Goal: Information Seeking & Learning: Learn about a topic

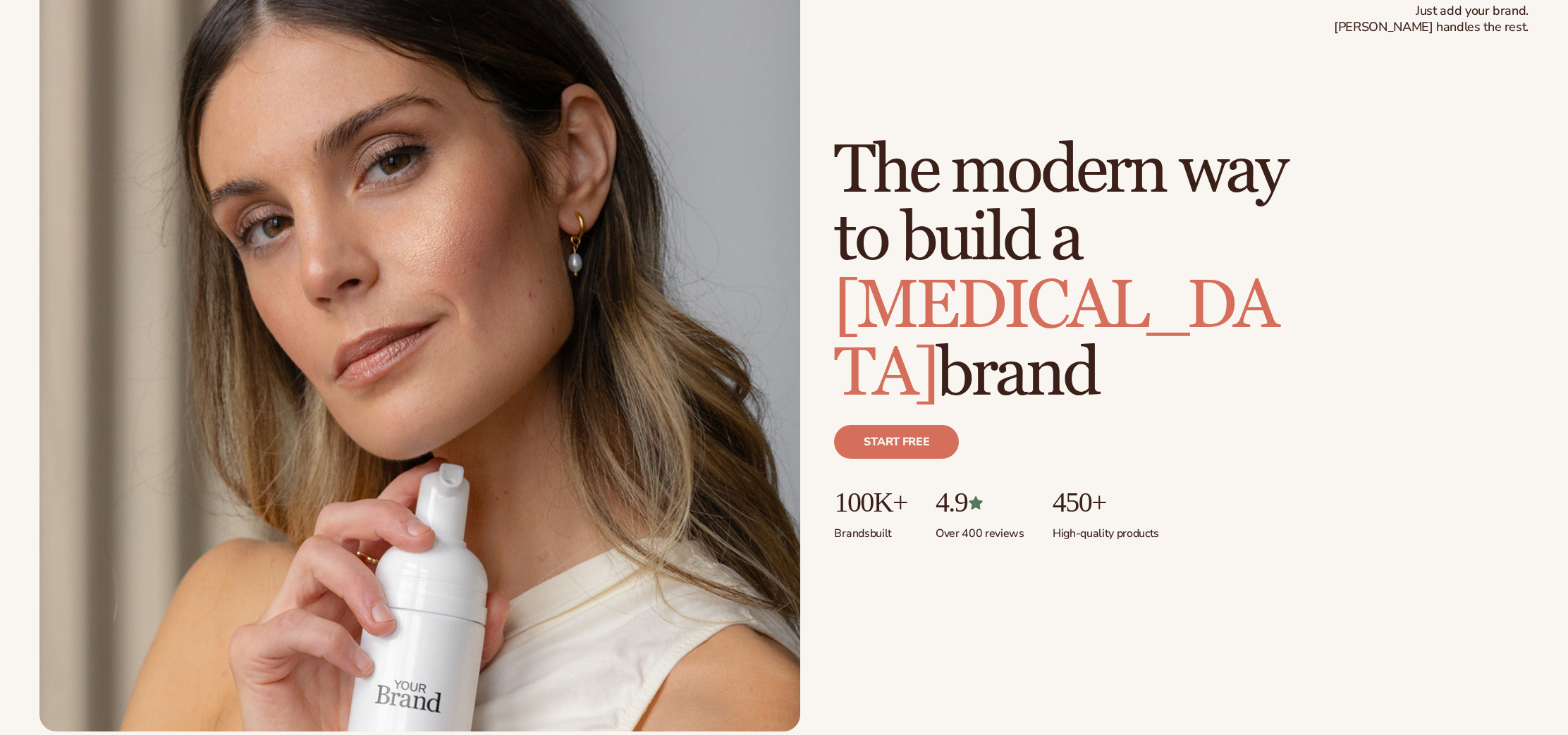
scroll to position [494, 0]
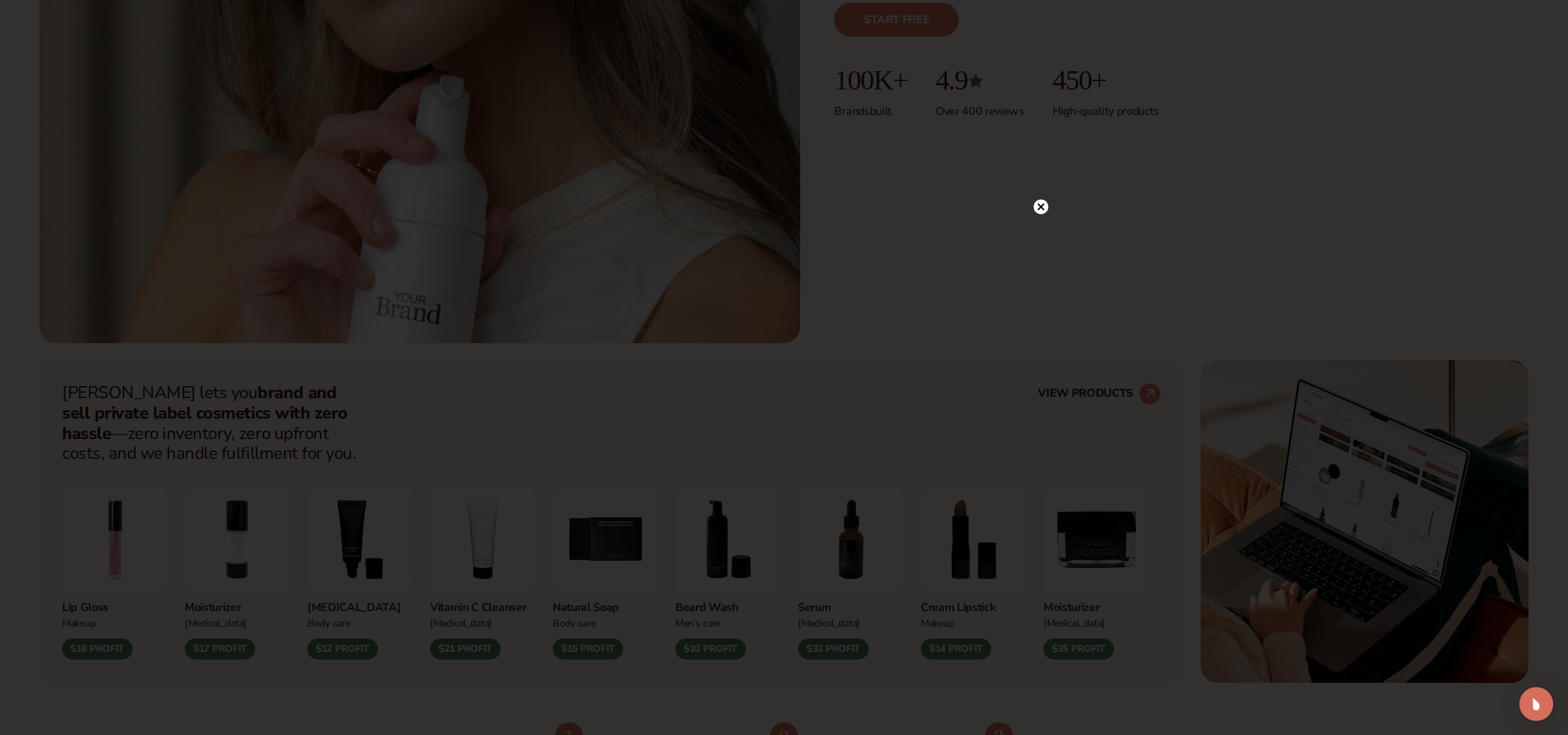
click at [1044, 207] on circle at bounding box center [1042, 207] width 15 height 15
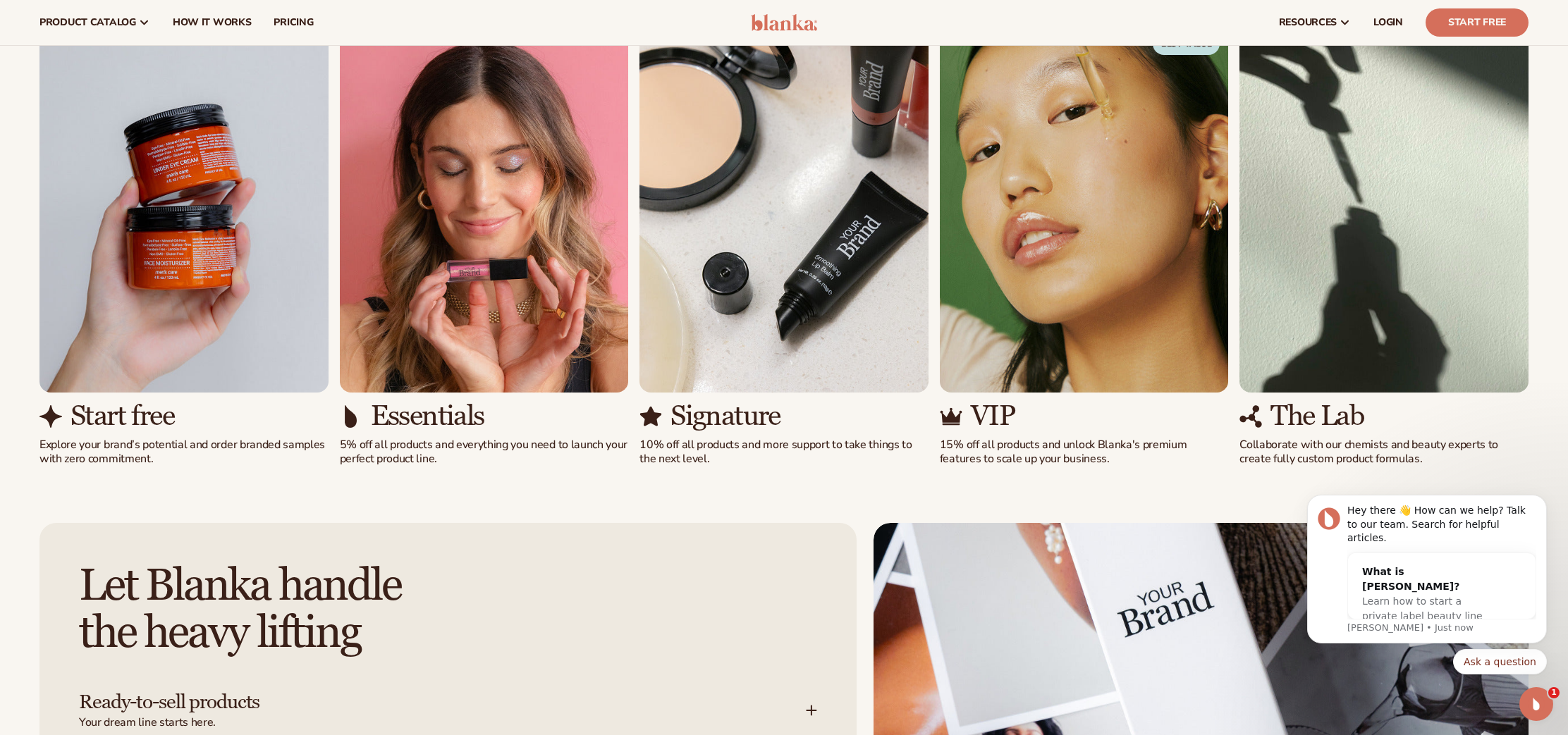
scroll to position [1512, 0]
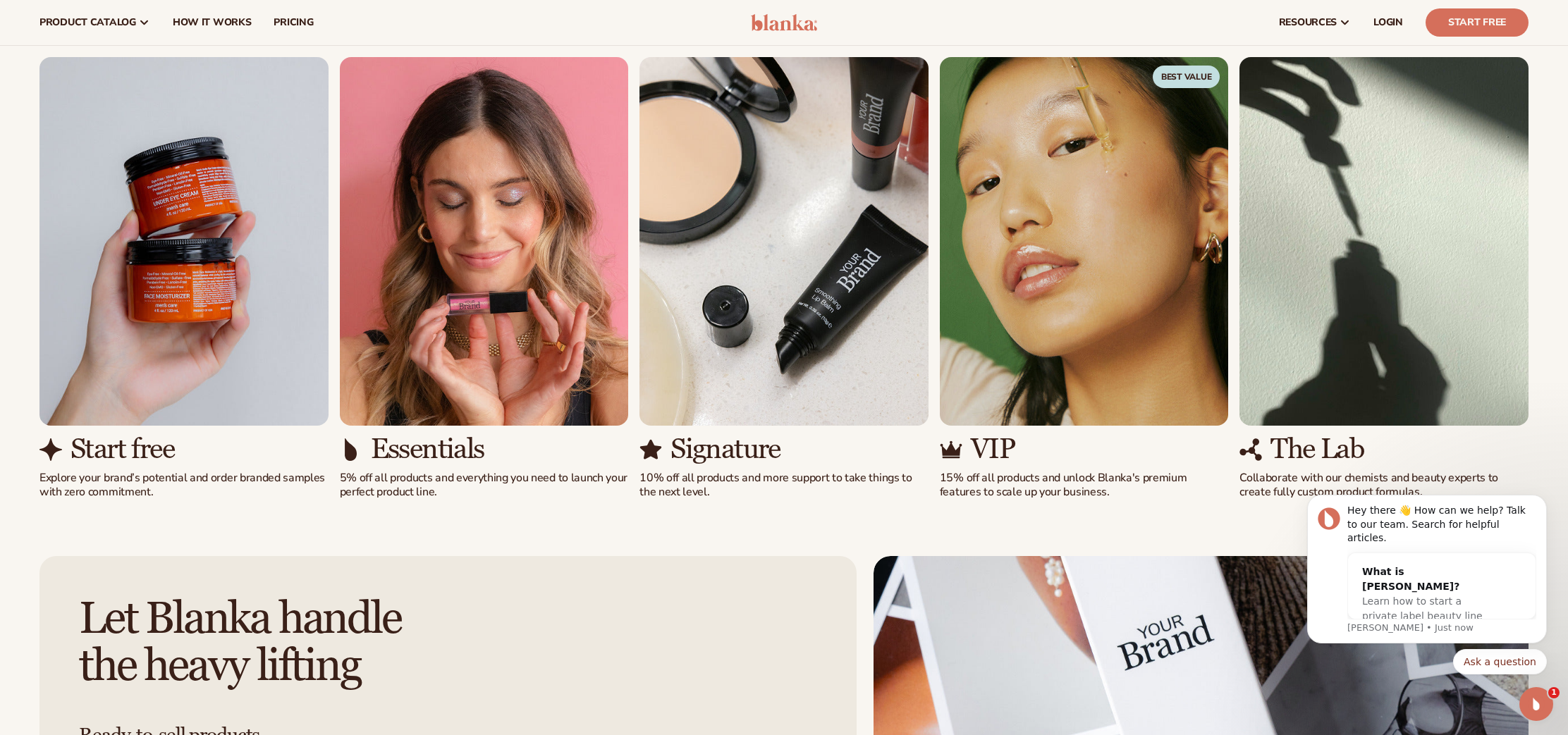
click at [1542, 709] on icon "Open Intercom Messenger" at bounding box center [1536, 704] width 23 height 23
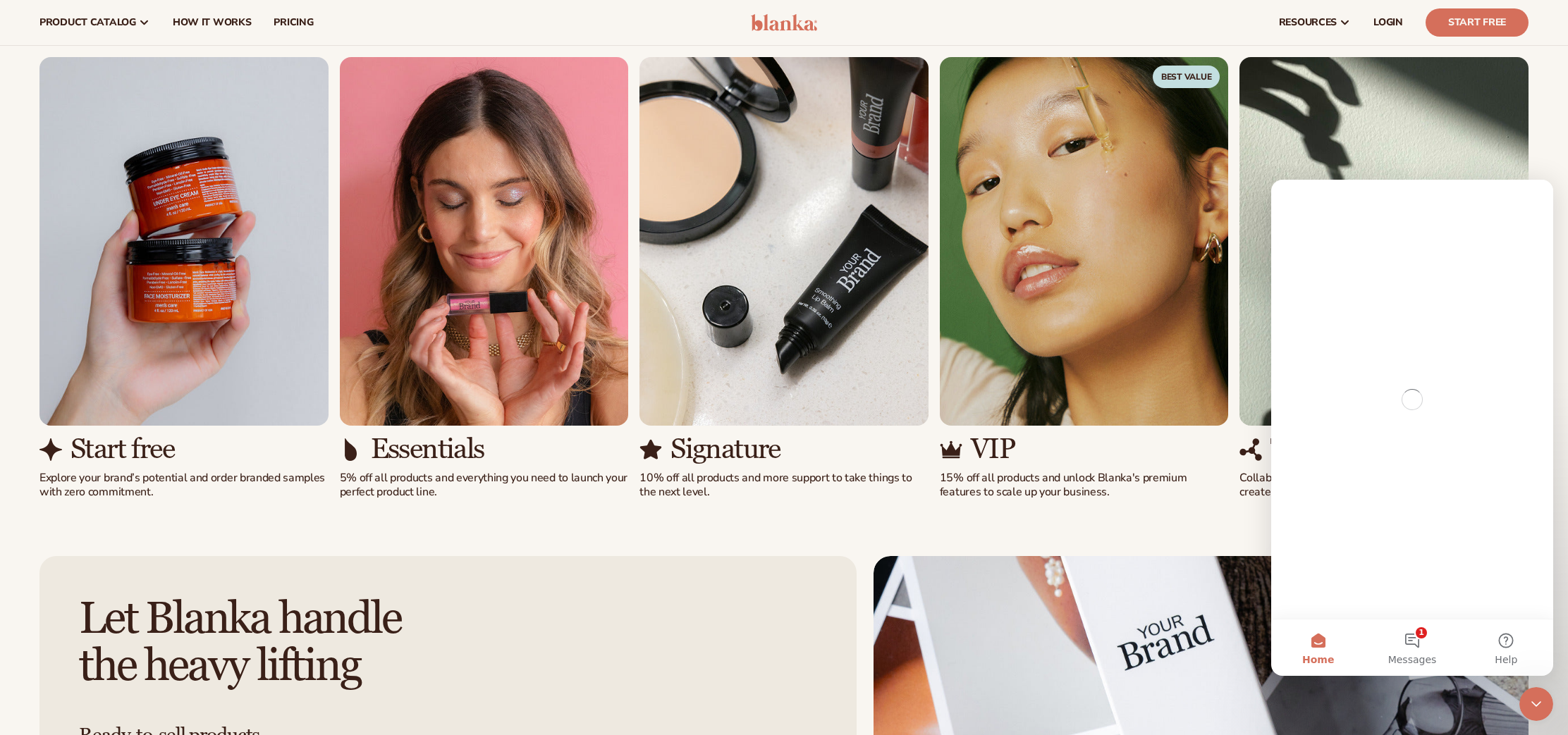
scroll to position [0, 0]
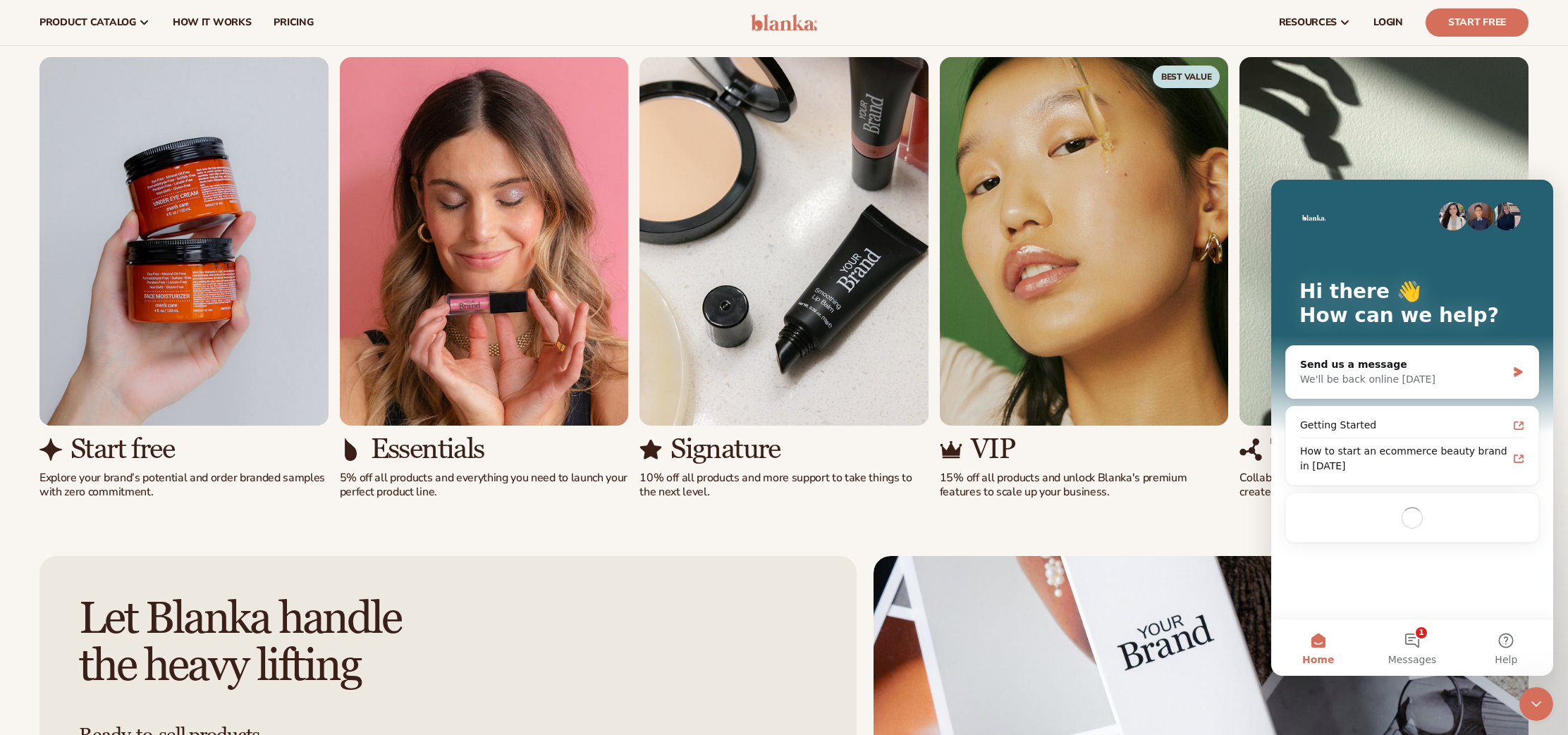
click at [1539, 707] on icon "Close Intercom Messenger" at bounding box center [1536, 704] width 17 height 17
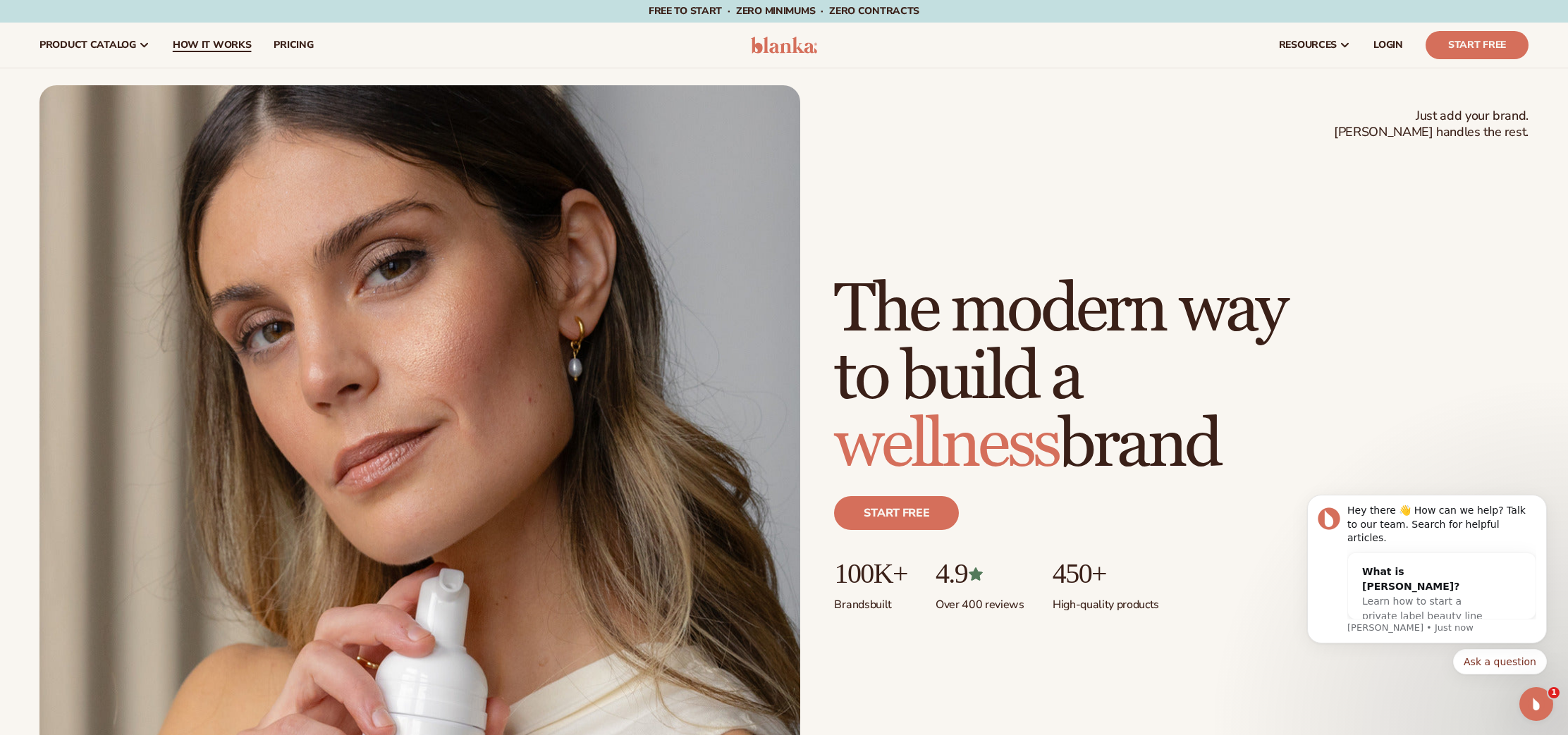
click at [213, 45] on span "How It Works" at bounding box center [212, 45] width 79 height 11
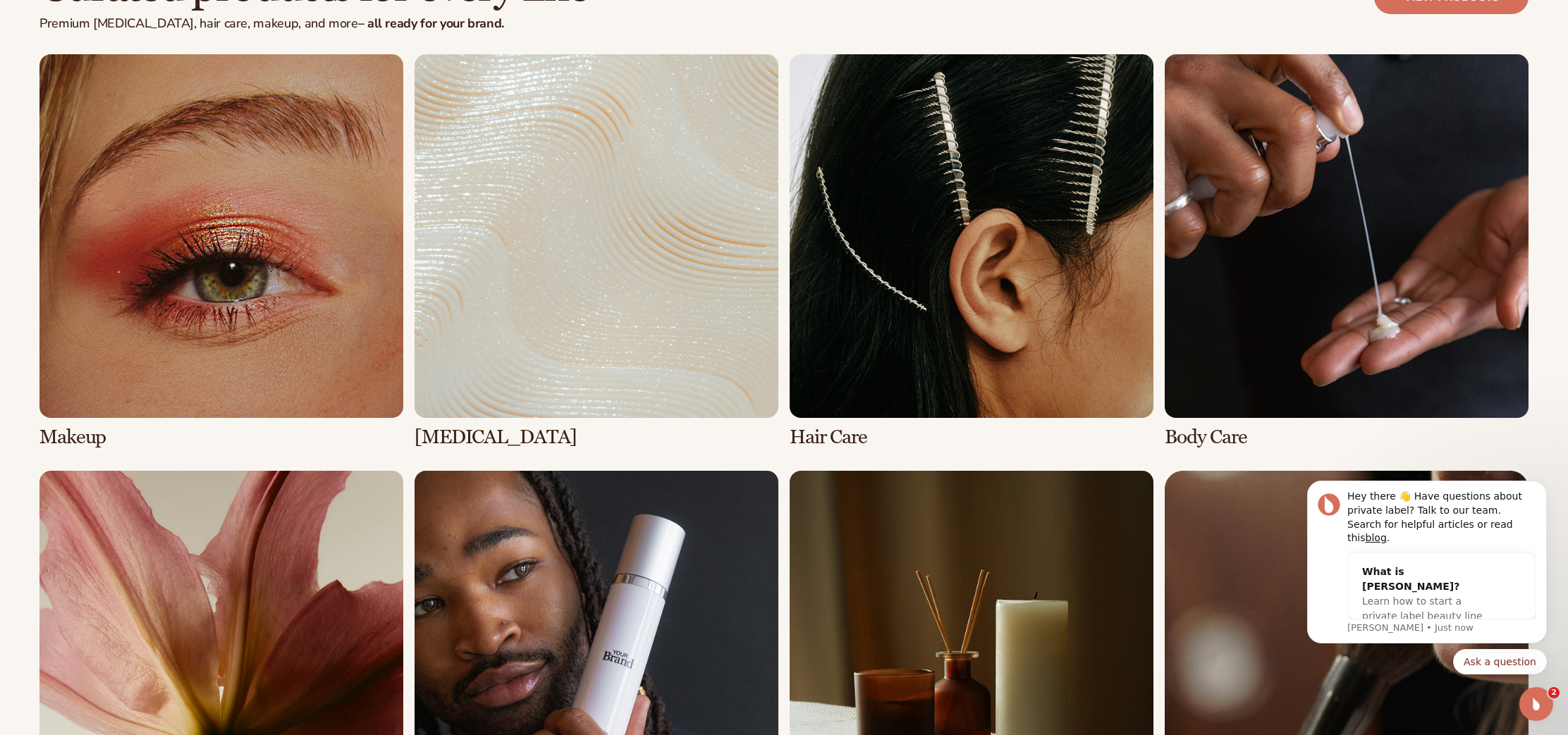
scroll to position [3287, 0]
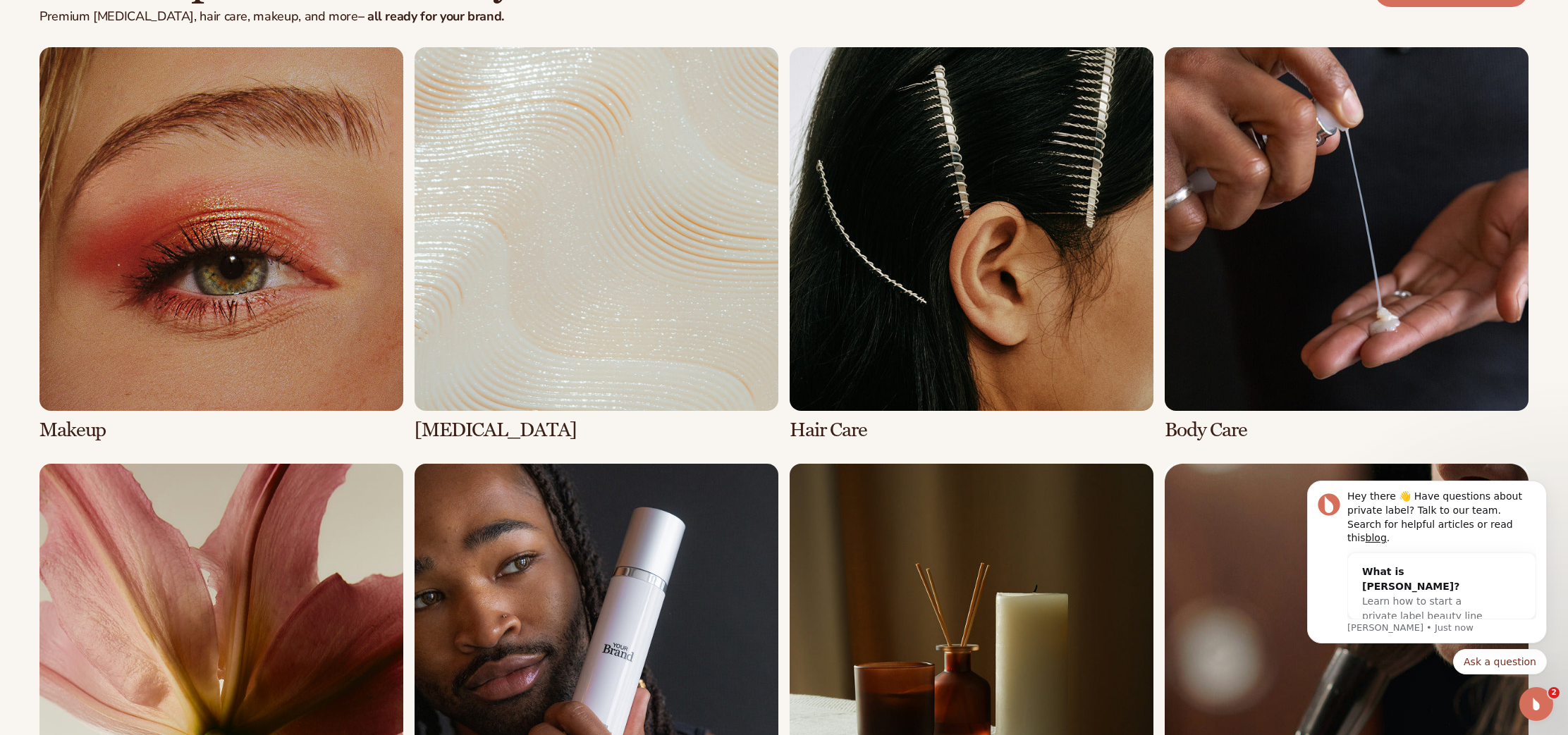
click at [227, 170] on link "1 / 8" at bounding box center [221, 243] width 364 height 394
click at [267, 264] on link "1 / 8" at bounding box center [221, 243] width 364 height 394
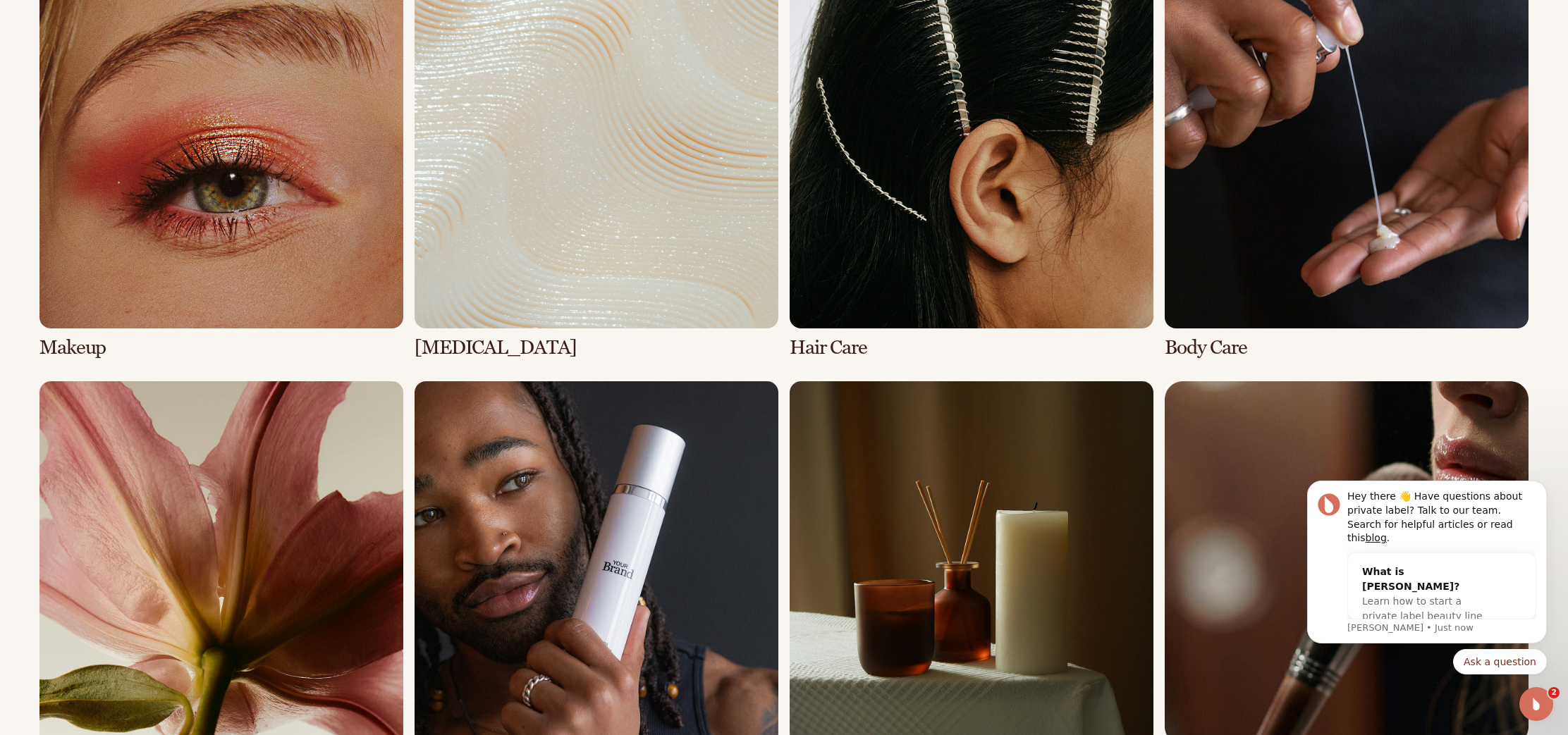
scroll to position [3379, 0]
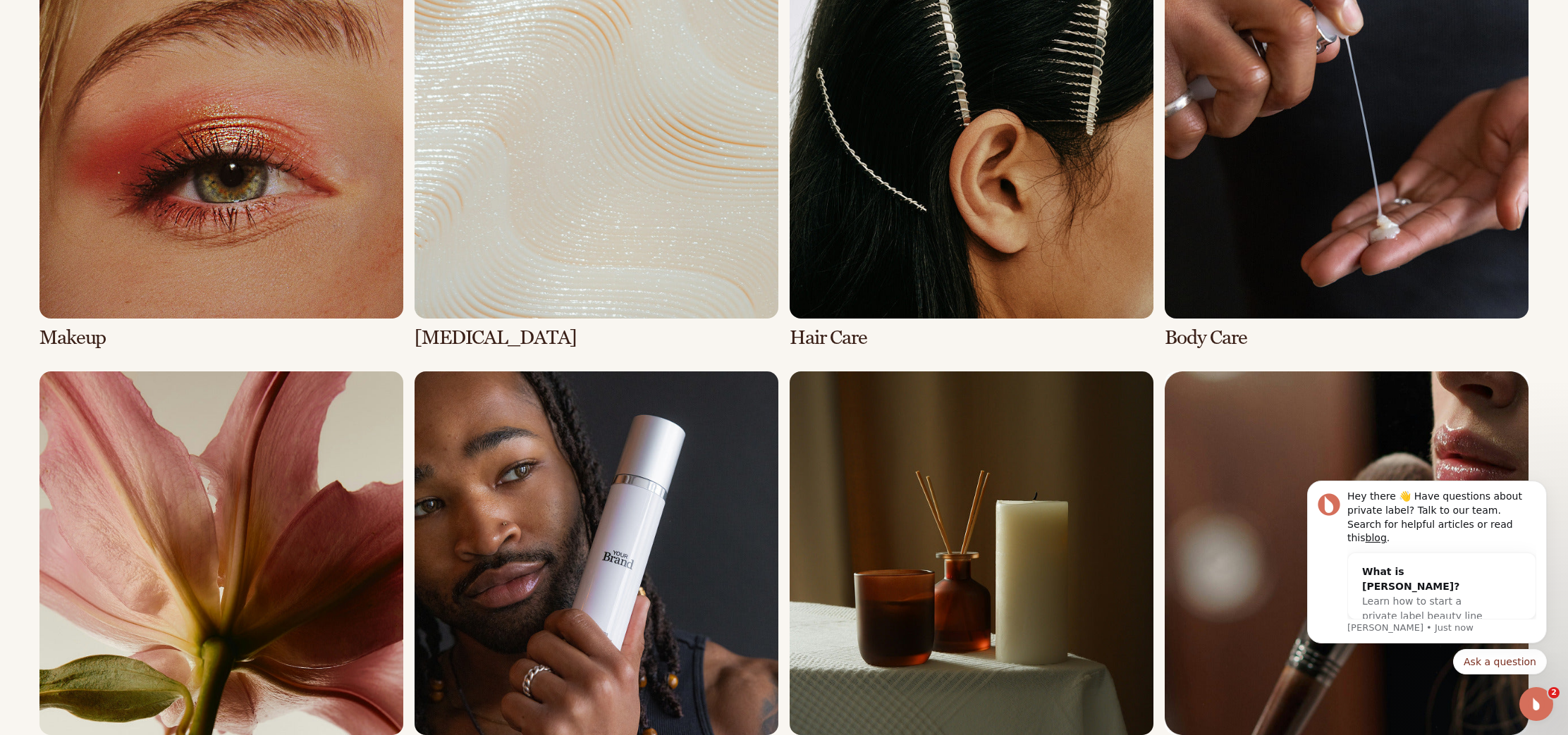
click at [59, 327] on link "1 / 8" at bounding box center [221, 151] width 364 height 394
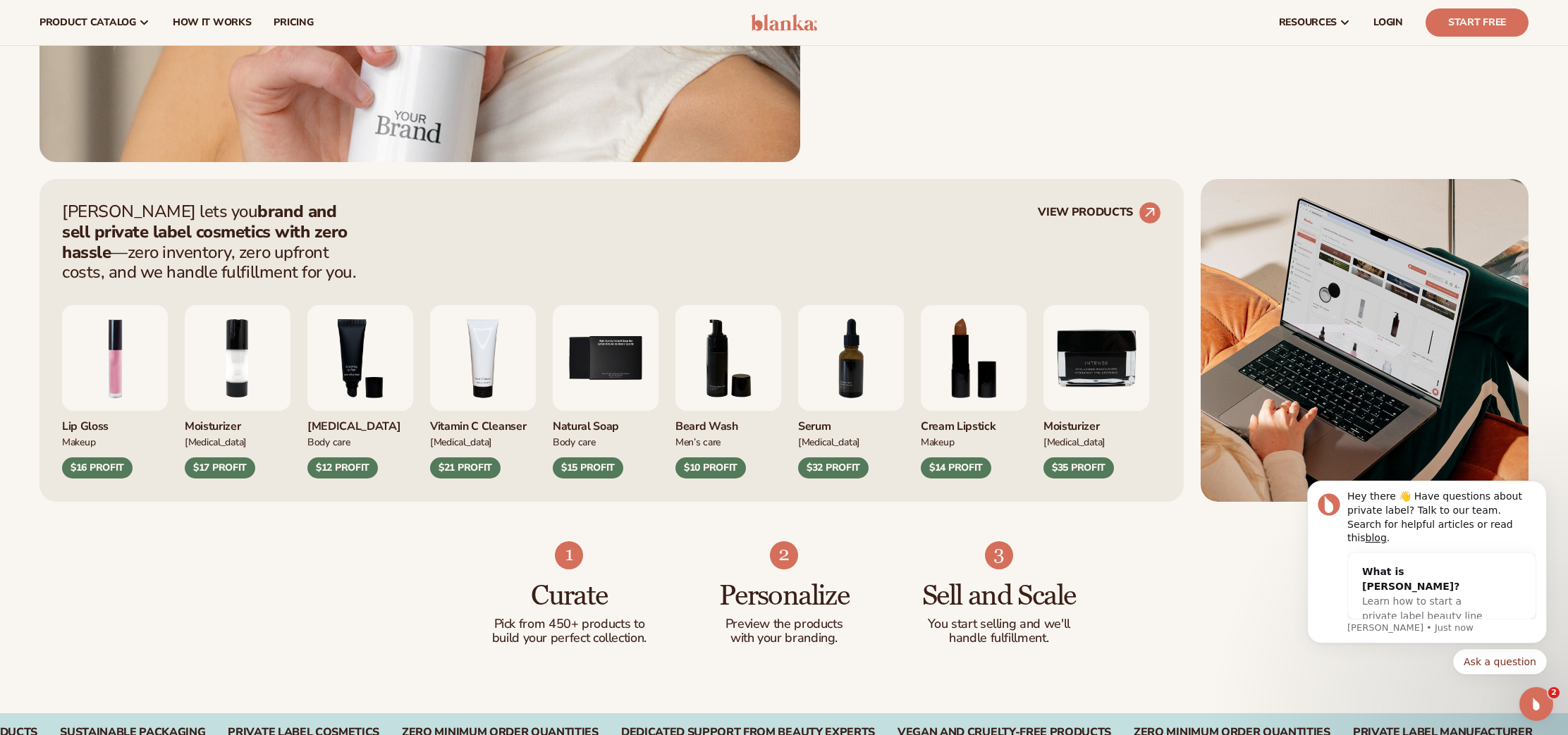
scroll to position [671, 0]
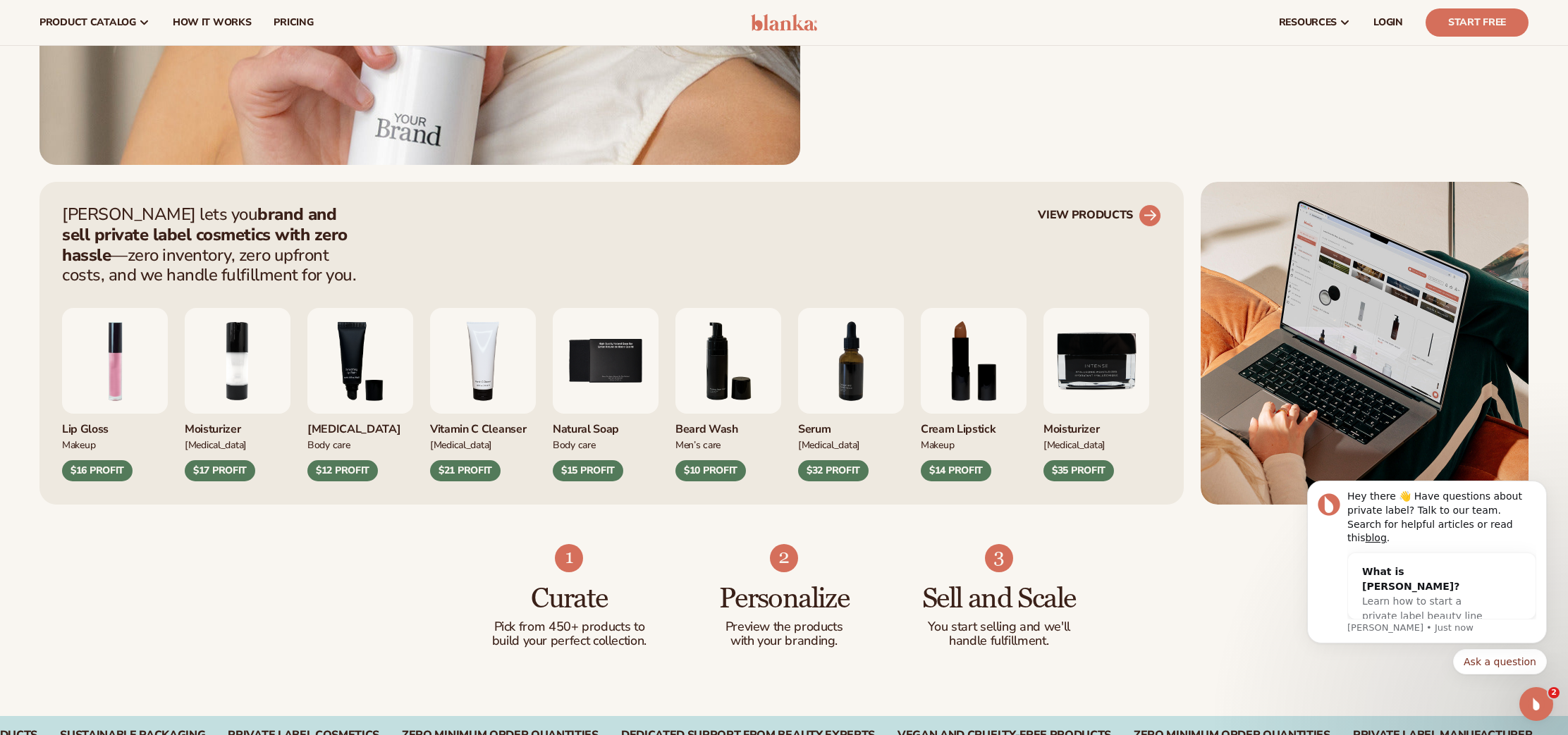
click at [1123, 212] on link "VIEW PRODUCTS" at bounding box center [1099, 216] width 123 height 23
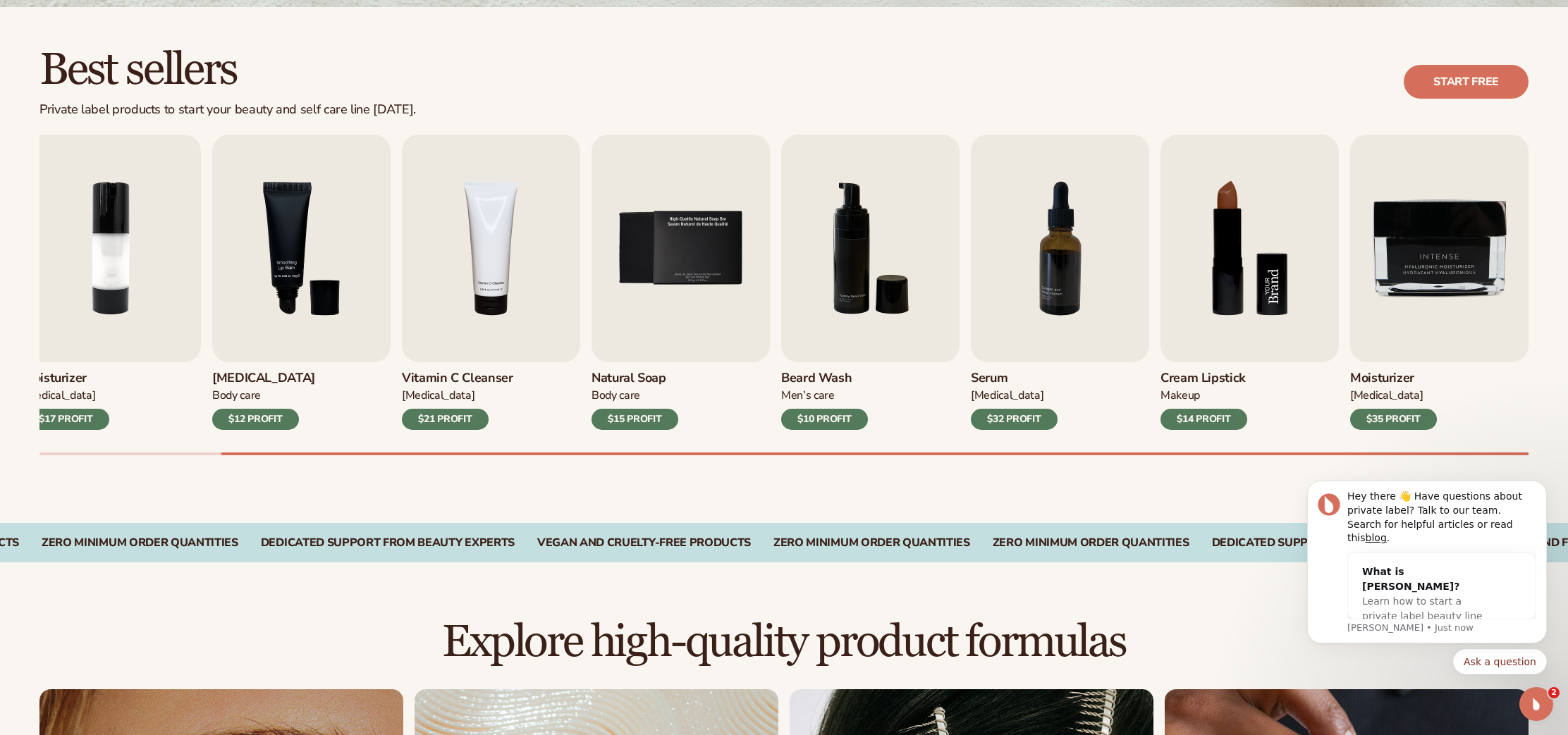
click at [1213, 262] on img "8 / 9" at bounding box center [1250, 248] width 179 height 228
click at [1217, 302] on img "8 / 9" at bounding box center [1250, 248] width 179 height 228
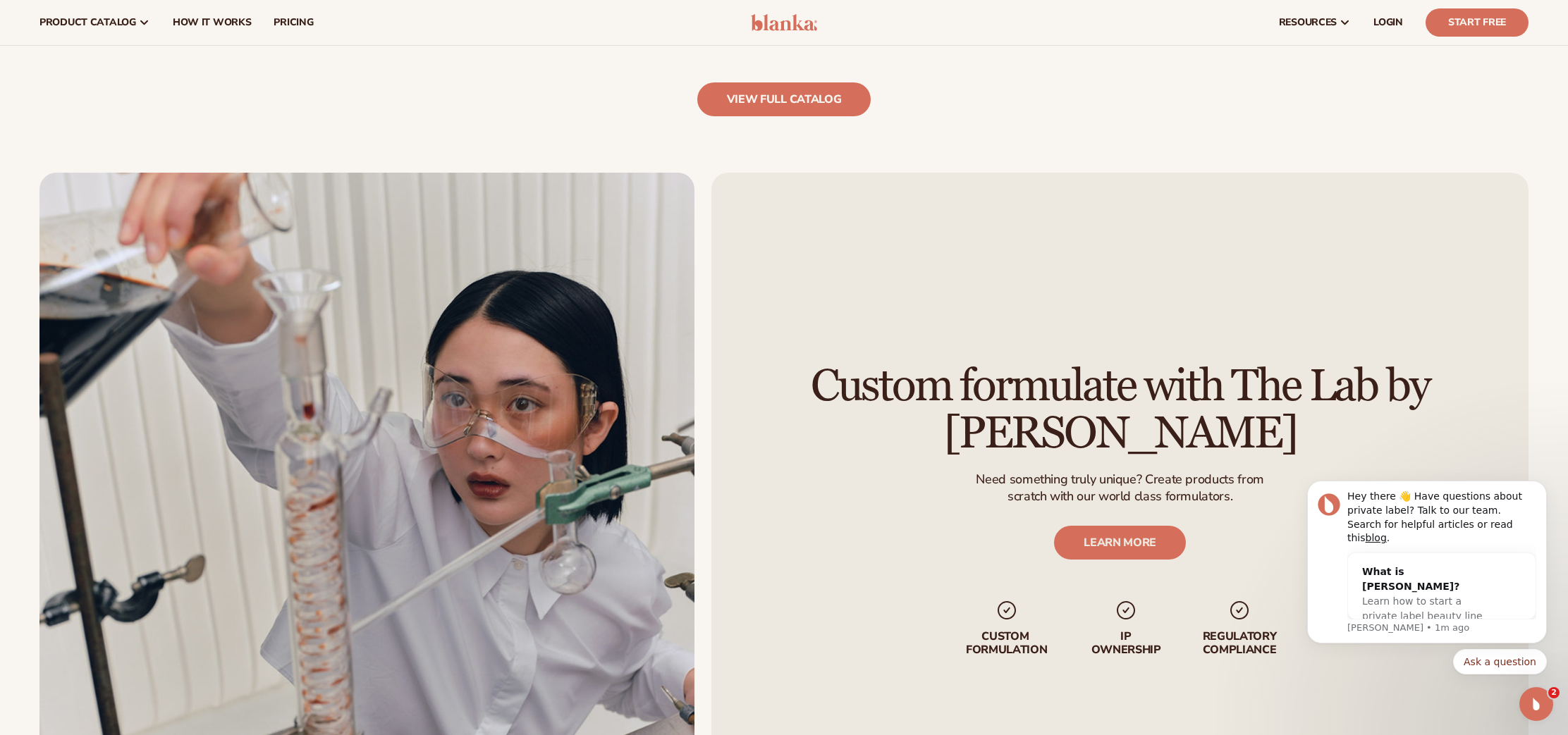
scroll to position [1781, 0]
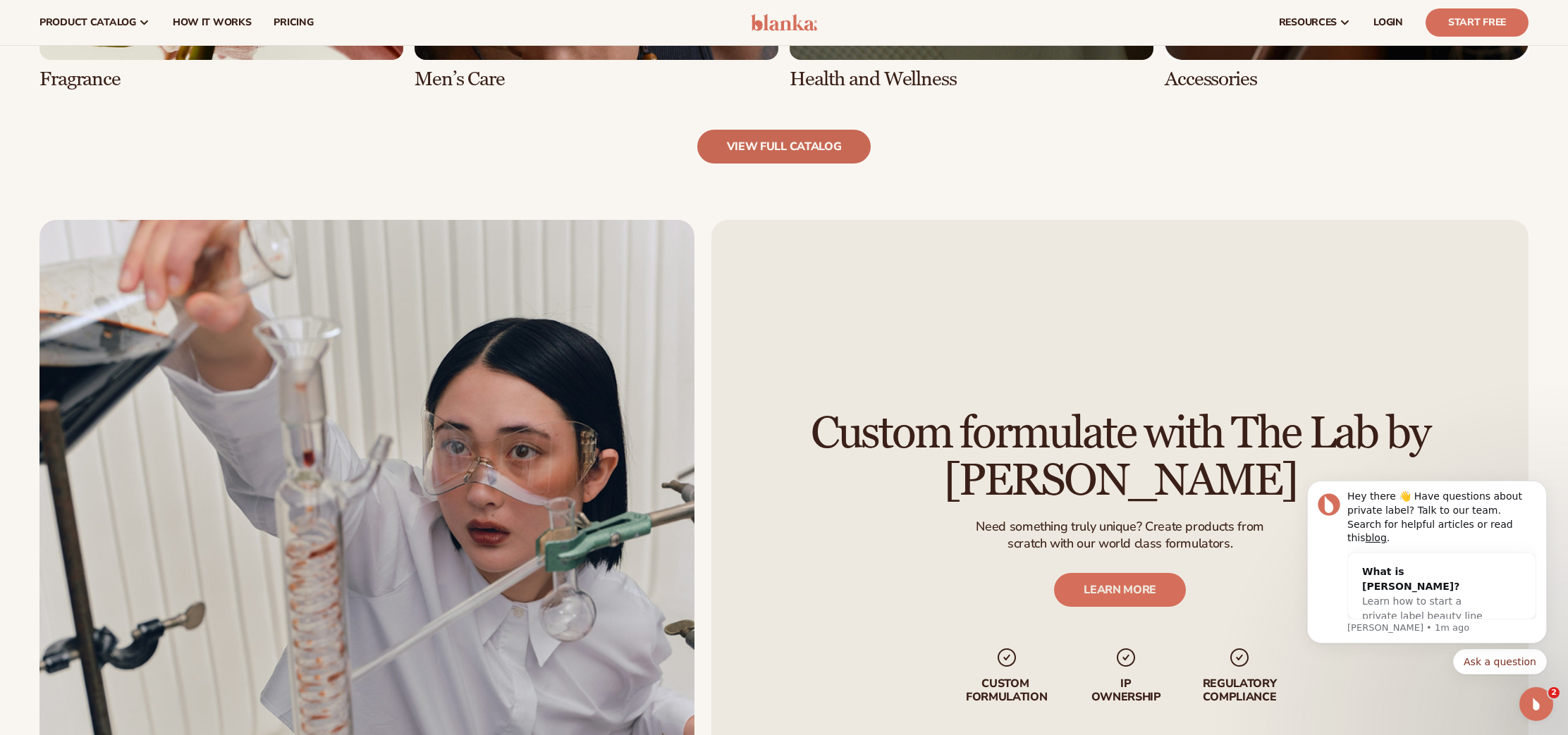
click at [827, 154] on link "view full catalog" at bounding box center [784, 147] width 174 height 34
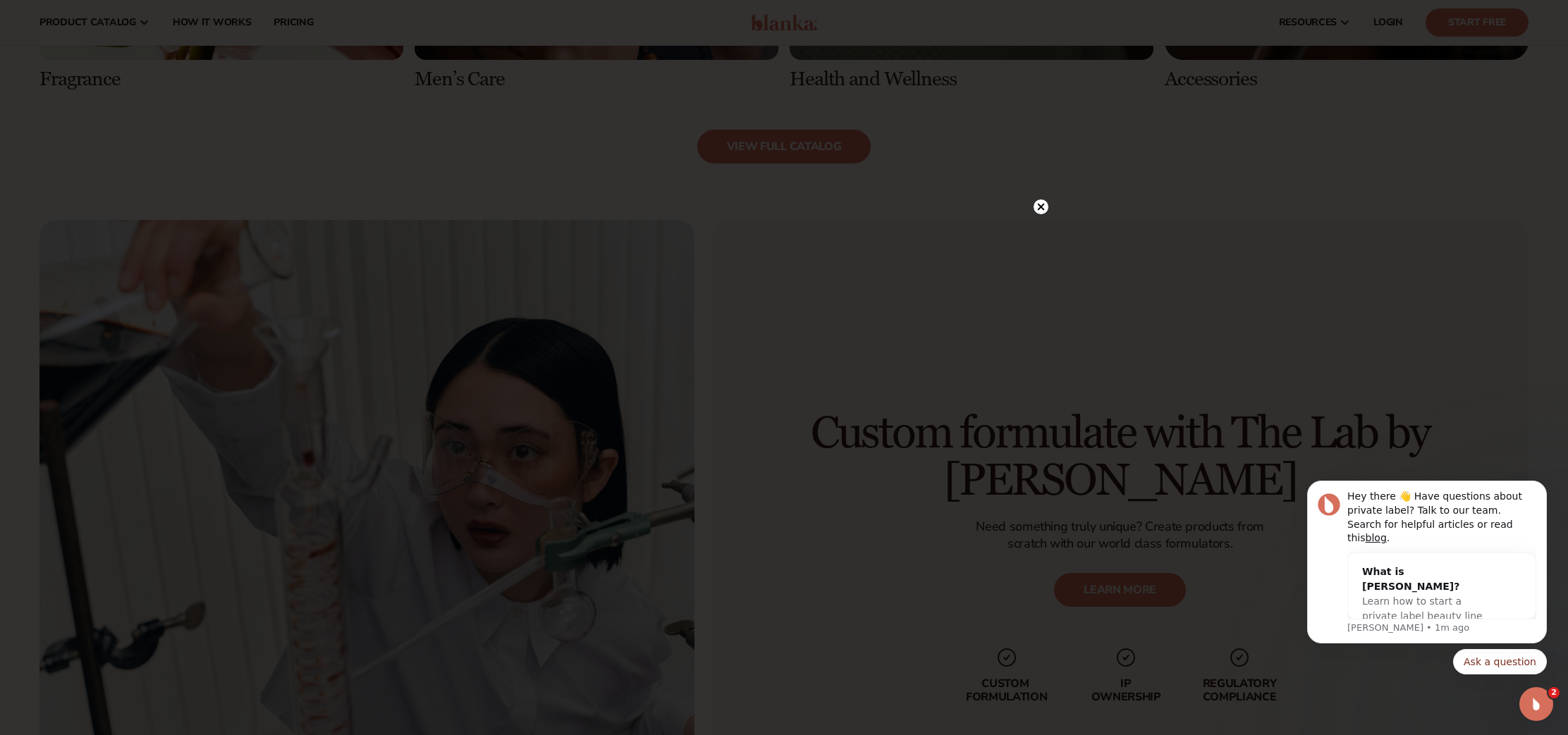
click at [1045, 204] on circle at bounding box center [1042, 207] width 15 height 15
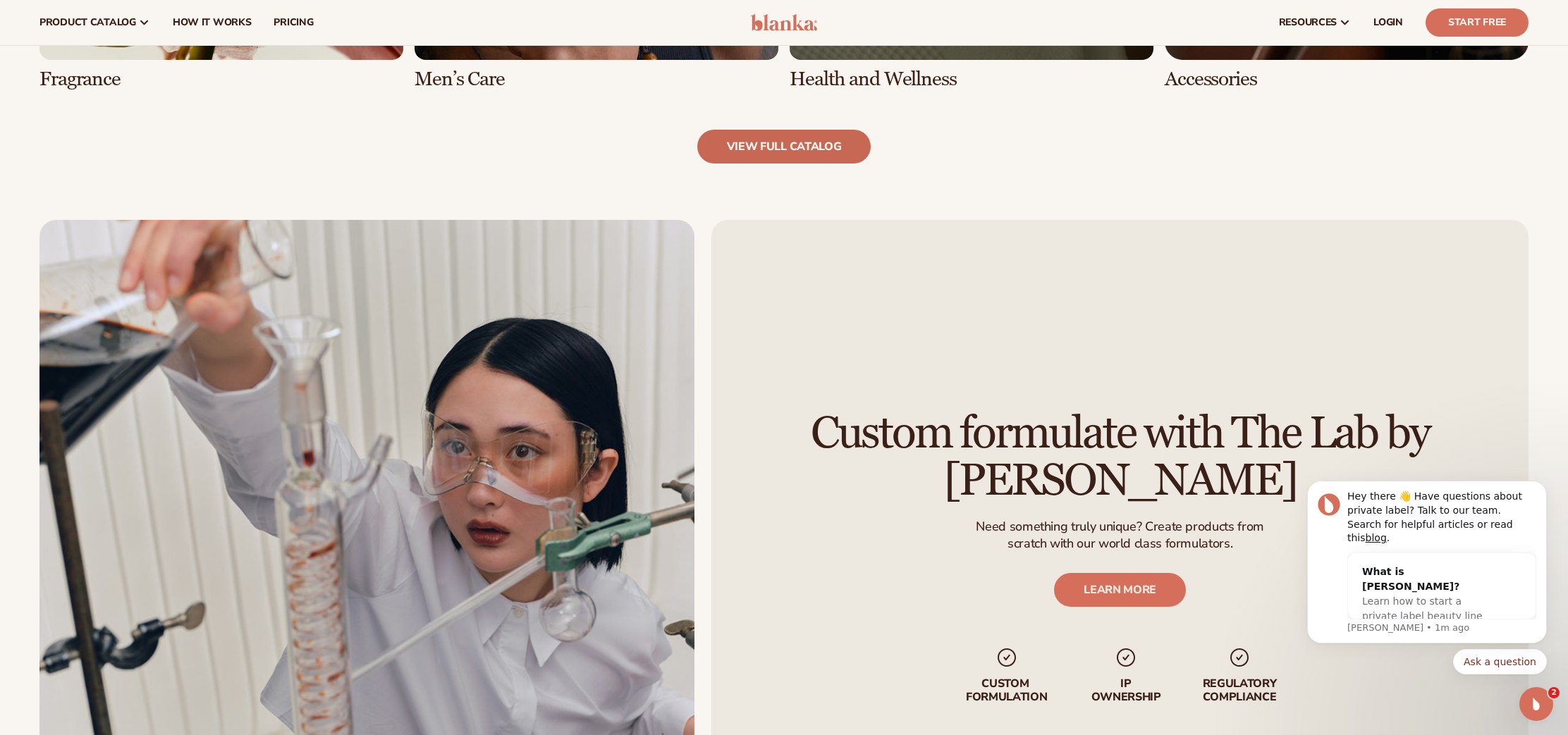
click at [841, 150] on link "view full catalog" at bounding box center [784, 147] width 174 height 34
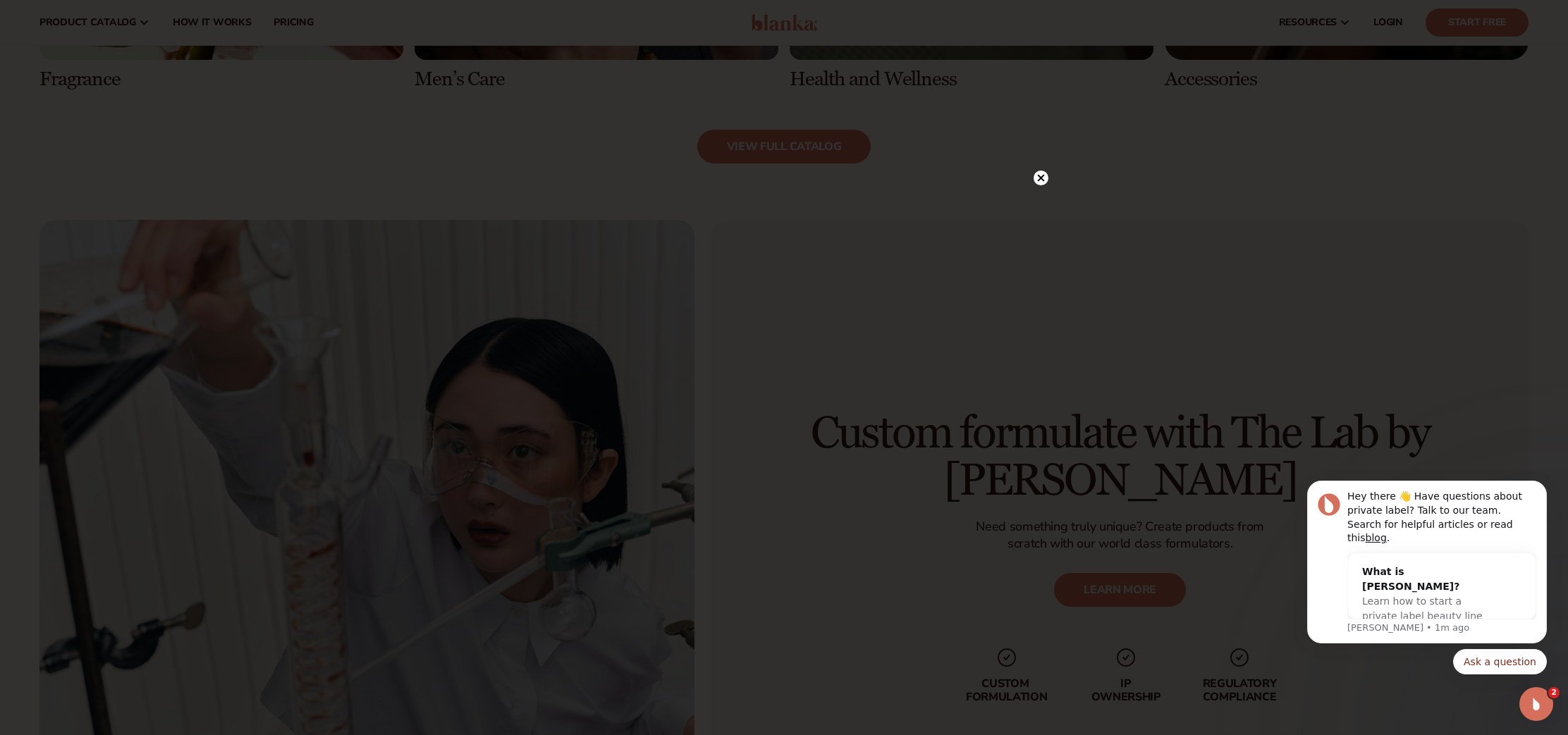
click at [1239, 136] on div at bounding box center [784, 368] width 1568 height 735
click at [1045, 208] on circle at bounding box center [1042, 207] width 15 height 15
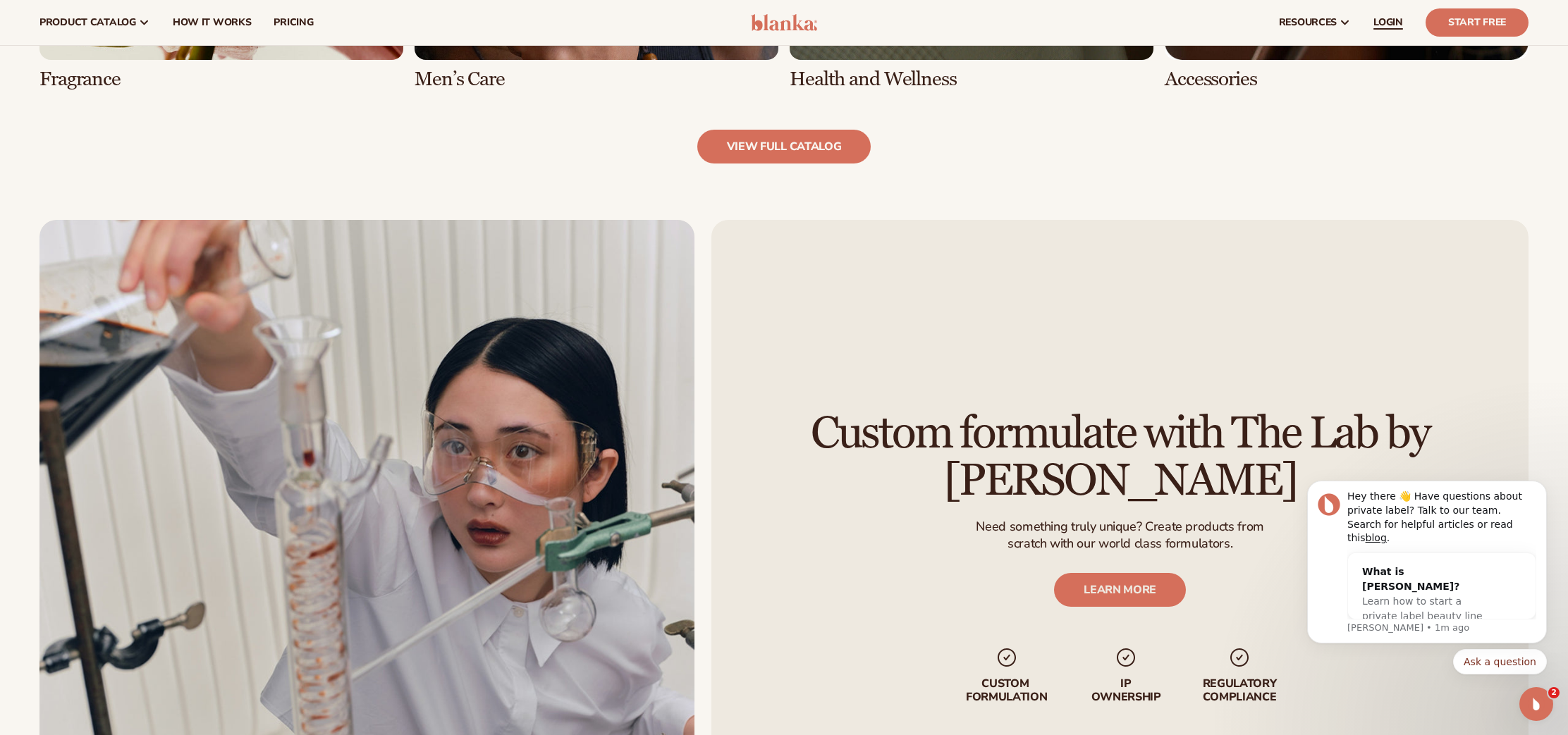
click at [1392, 13] on link "LOGIN" at bounding box center [1388, 23] width 52 height 45
